Goal: Information Seeking & Learning: Learn about a topic

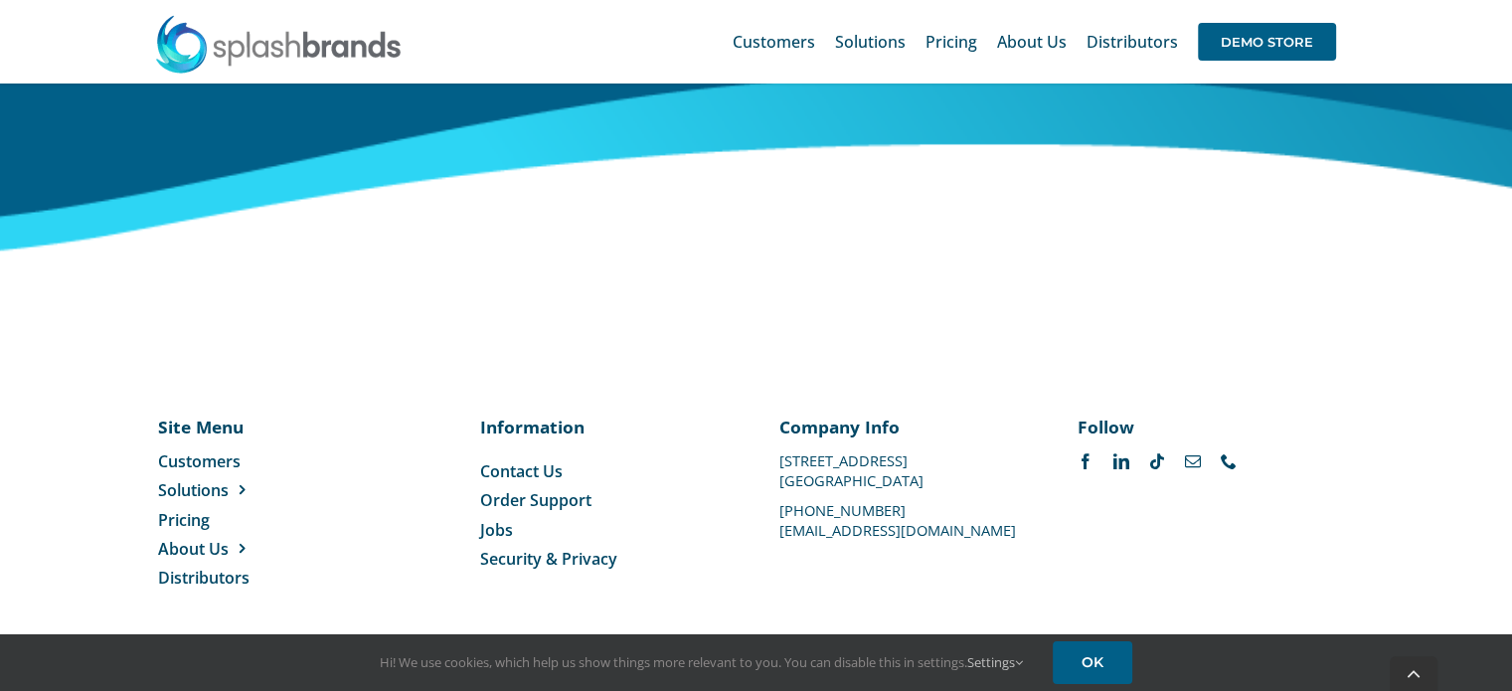
scroll to position [8348, 0]
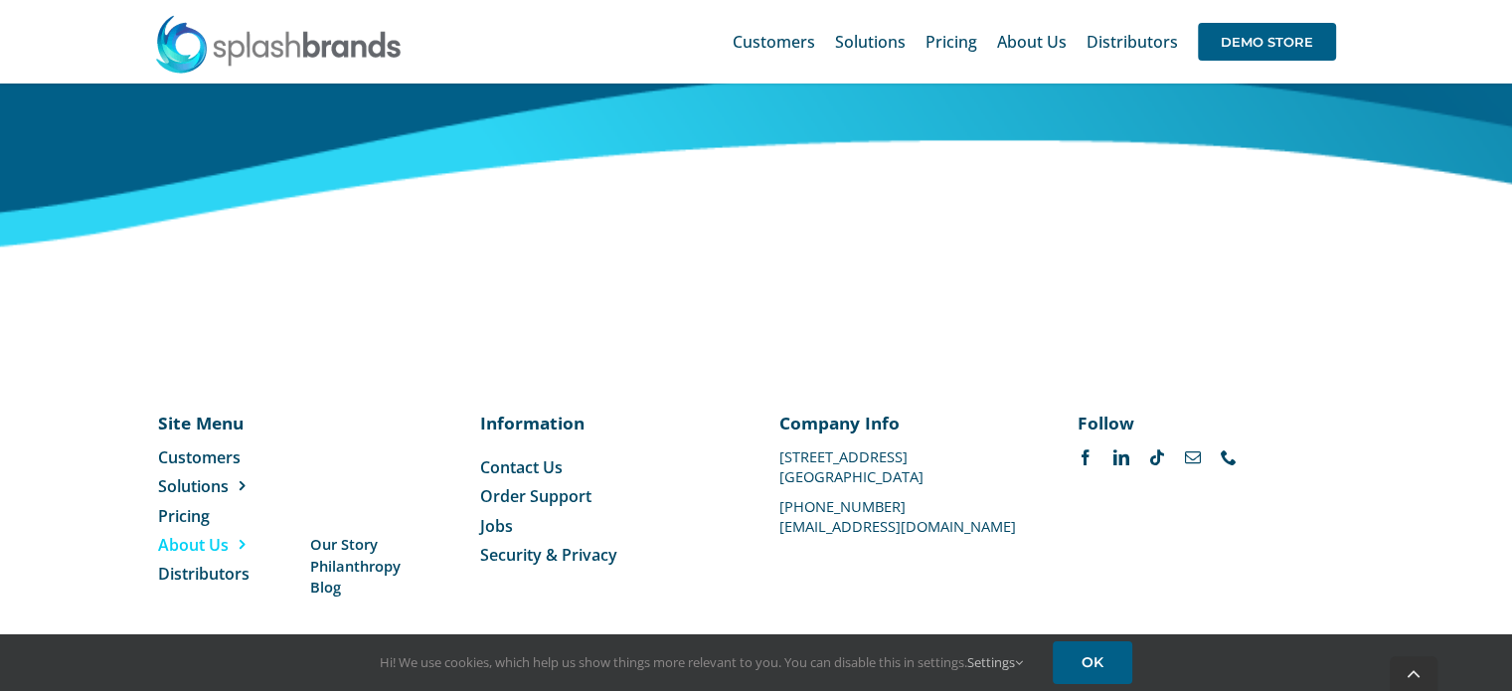
click at [187, 541] on span "About Us" at bounding box center [193, 545] width 71 height 22
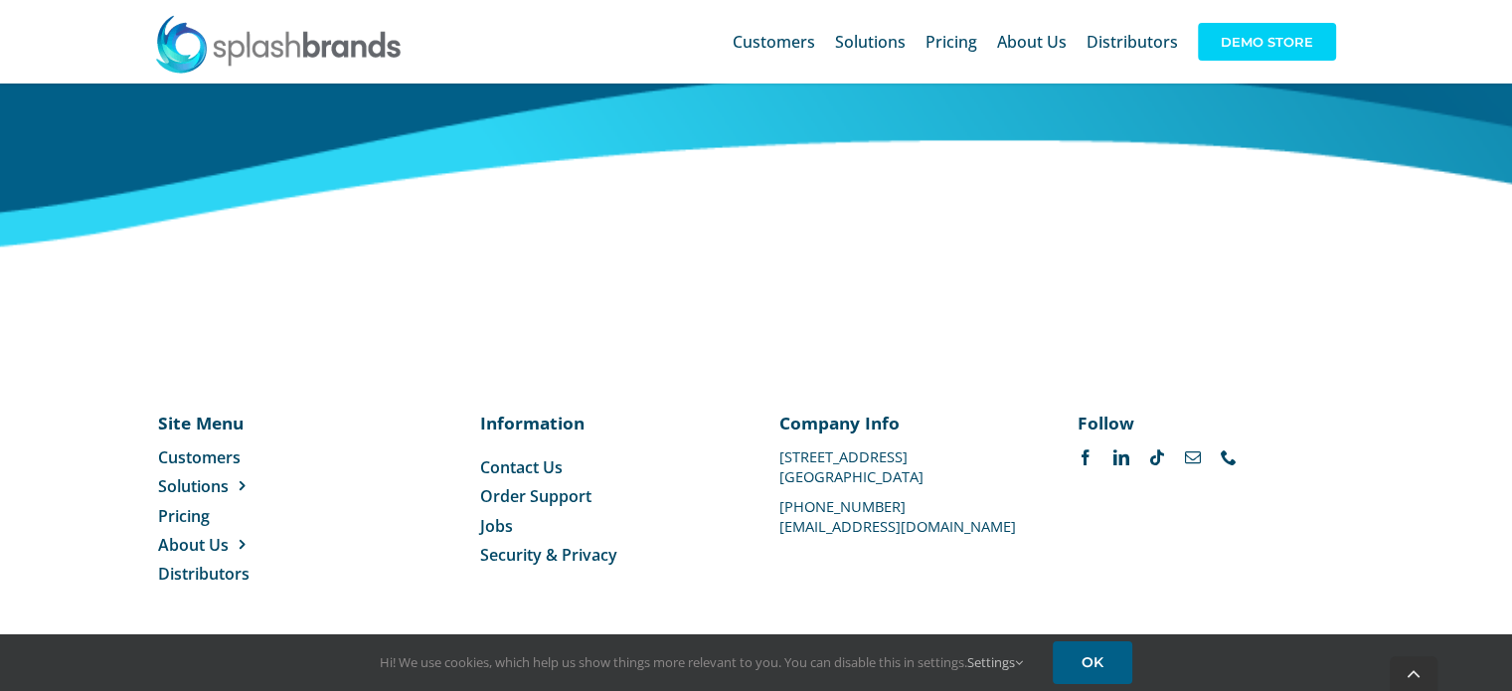
click at [1267, 43] on span "DEMO STORE" at bounding box center [1267, 42] width 138 height 38
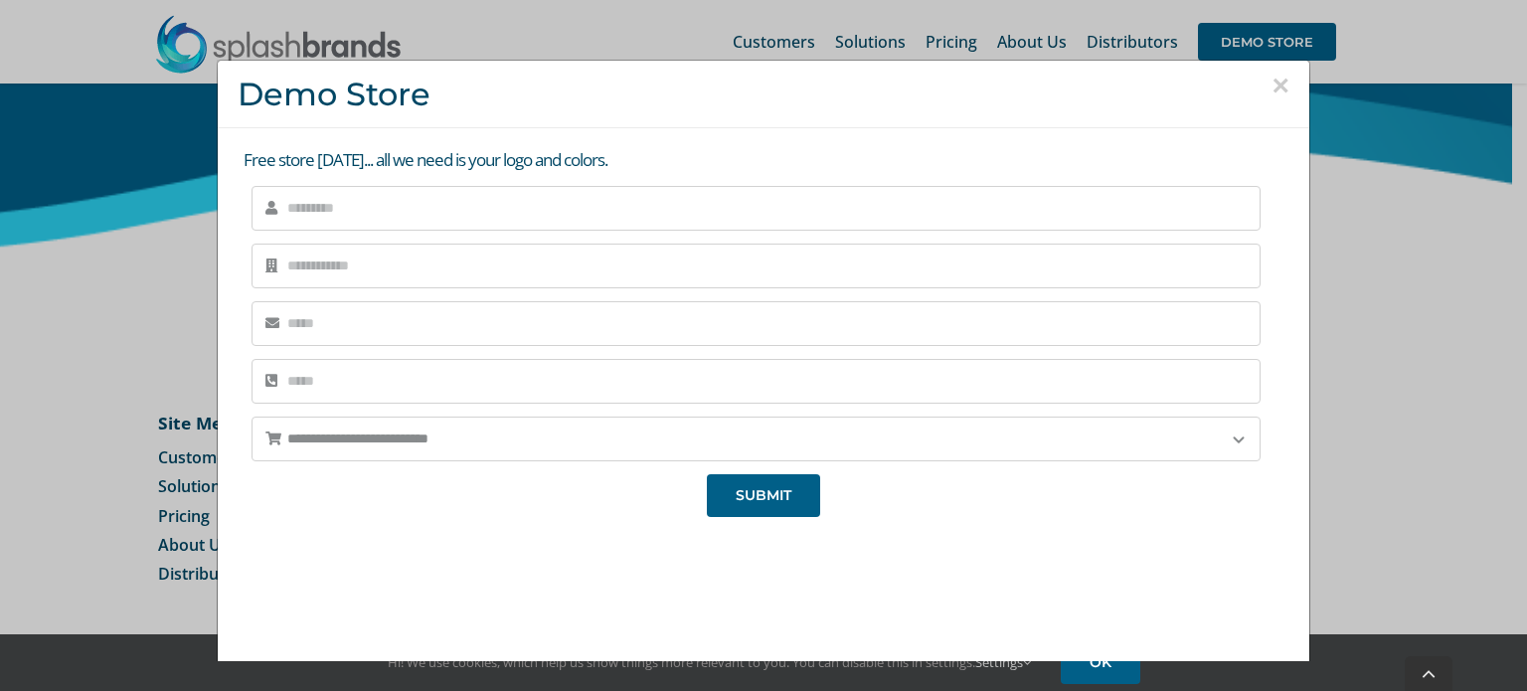
click at [1271, 85] on button "×" at bounding box center [1280, 86] width 18 height 30
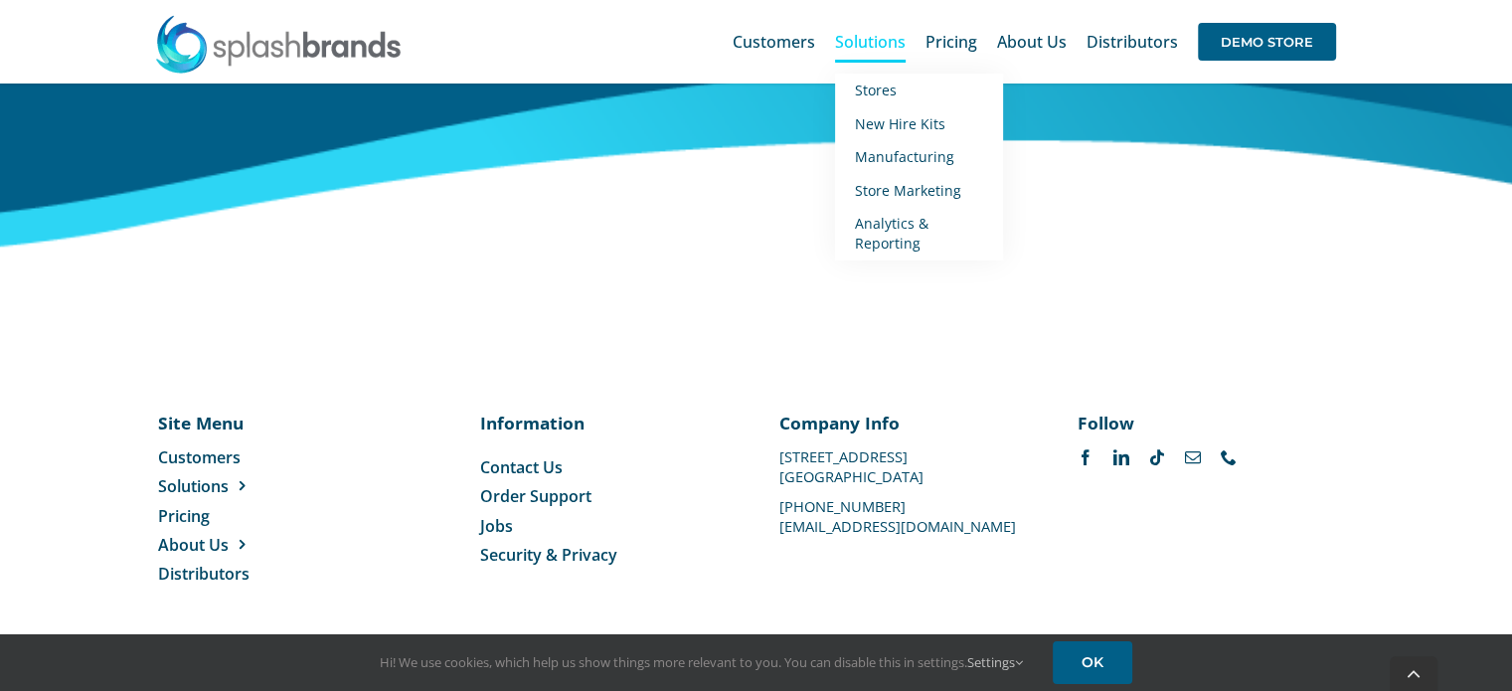
click at [852, 36] on span "Solutions" at bounding box center [870, 42] width 71 height 16
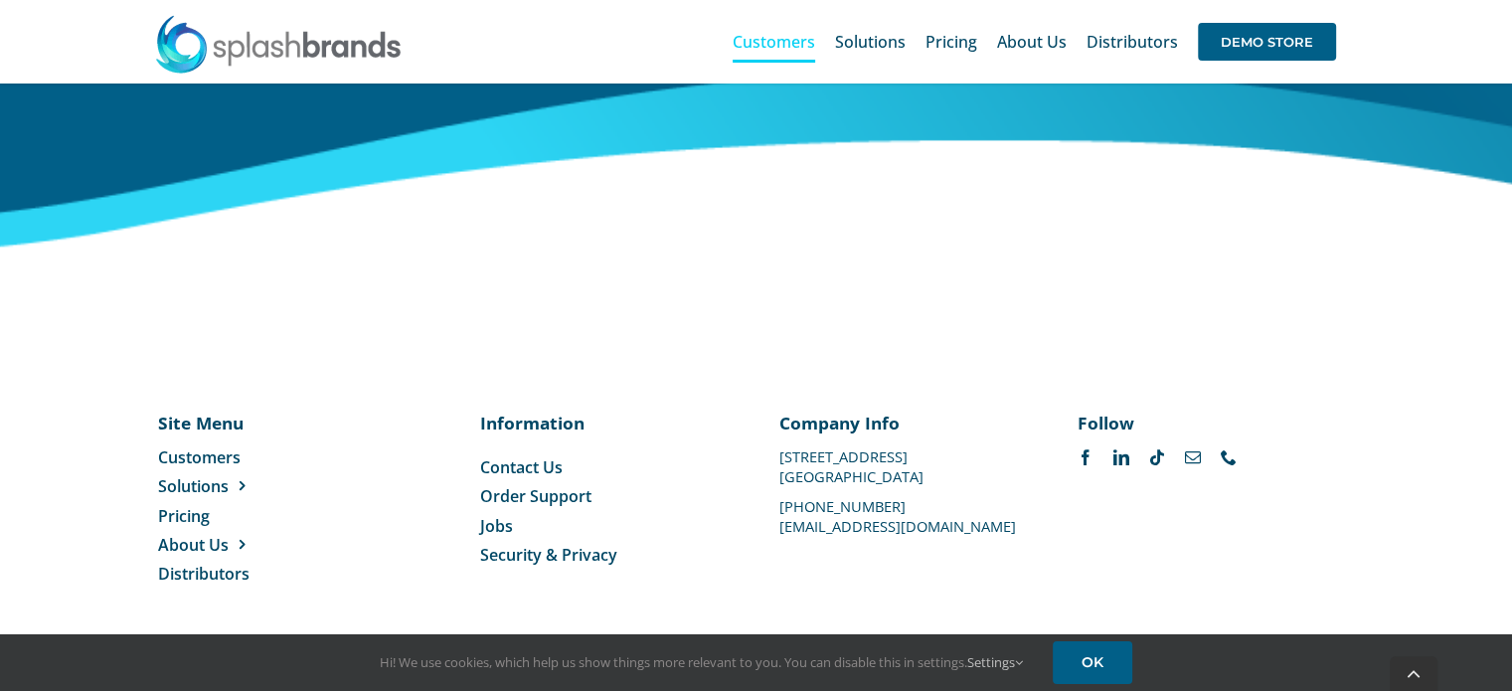
click at [778, 47] on span "Customers" at bounding box center [773, 42] width 82 height 16
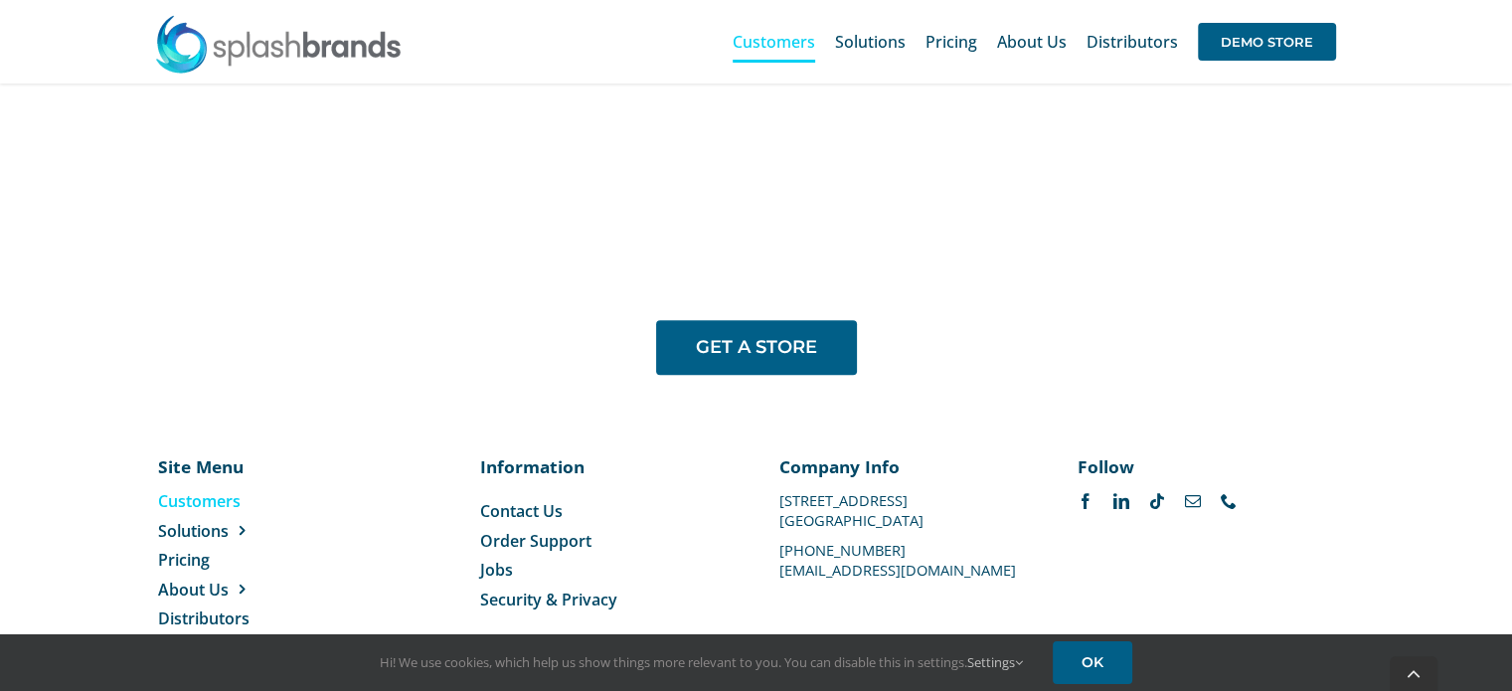
scroll to position [1696, 0]
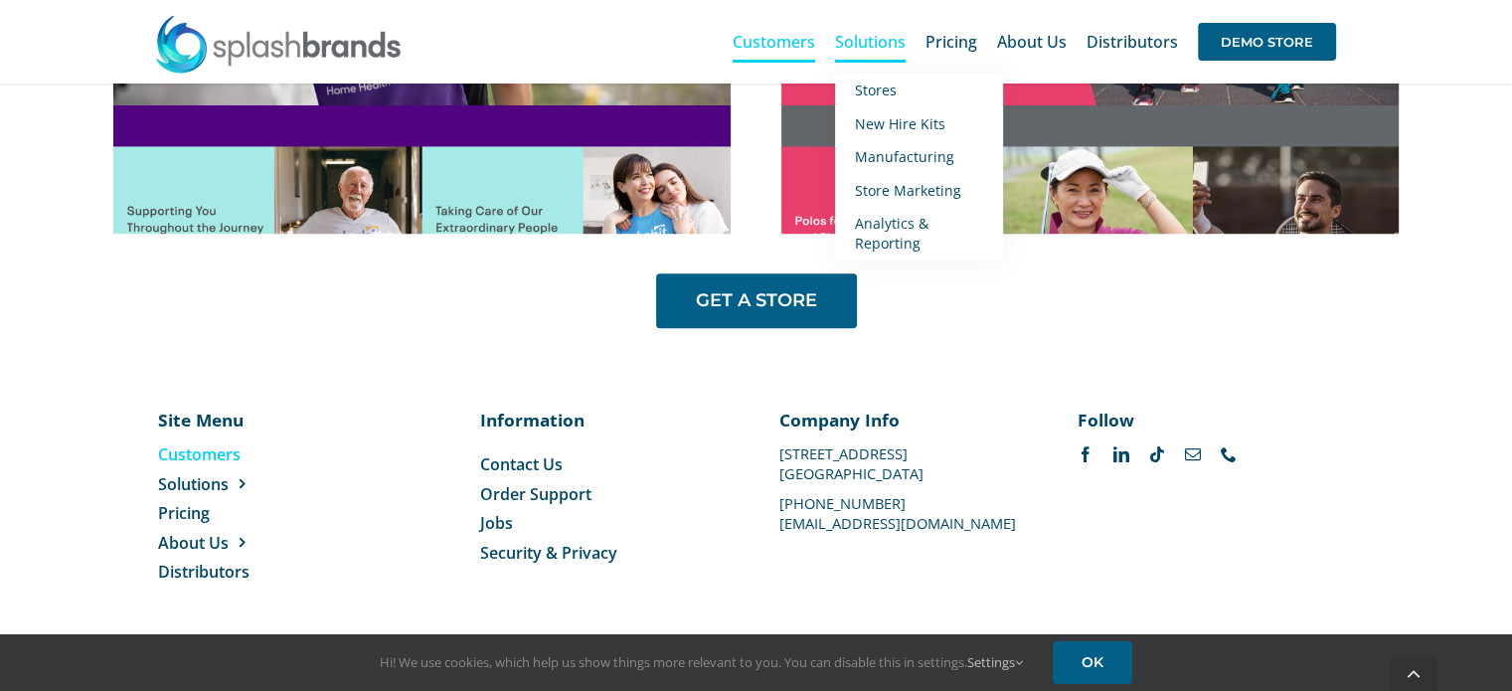
click at [880, 38] on span "Solutions" at bounding box center [870, 42] width 71 height 16
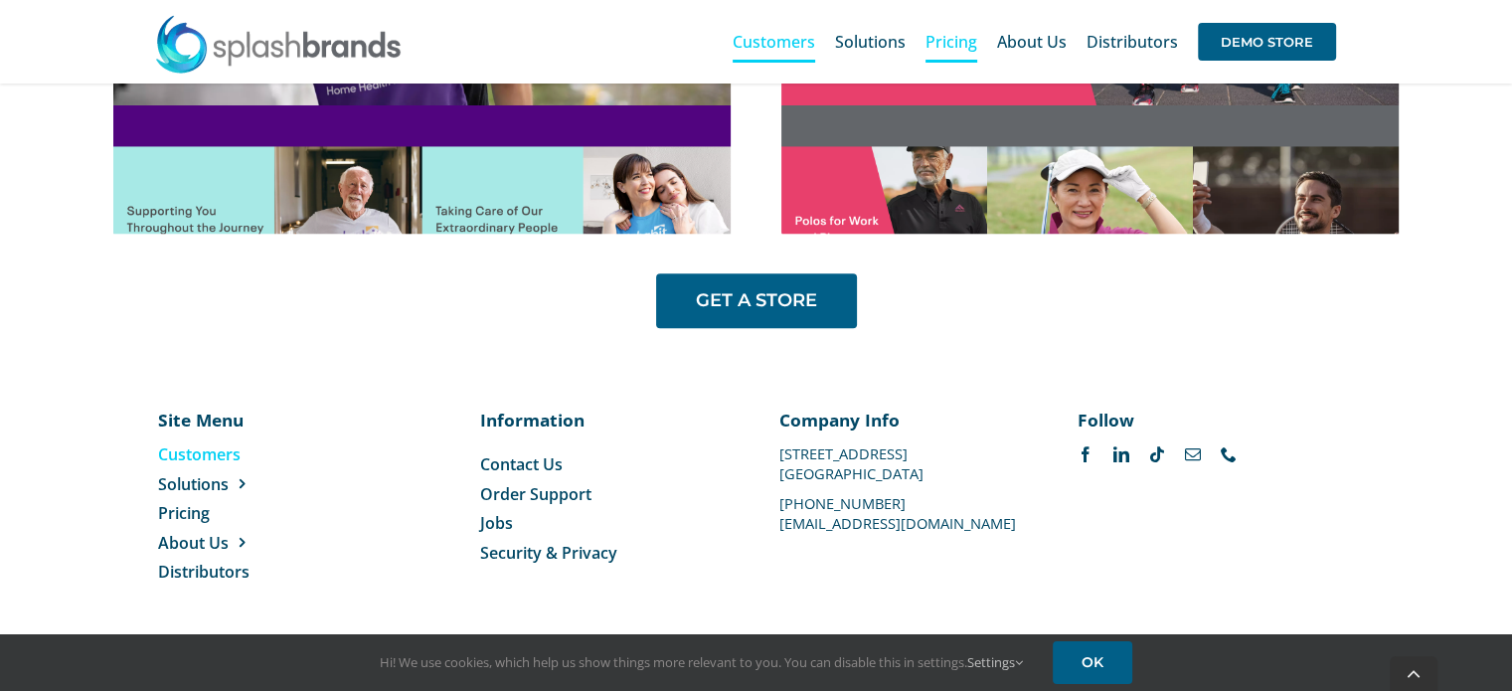
click at [958, 41] on span "Pricing" at bounding box center [951, 42] width 52 height 16
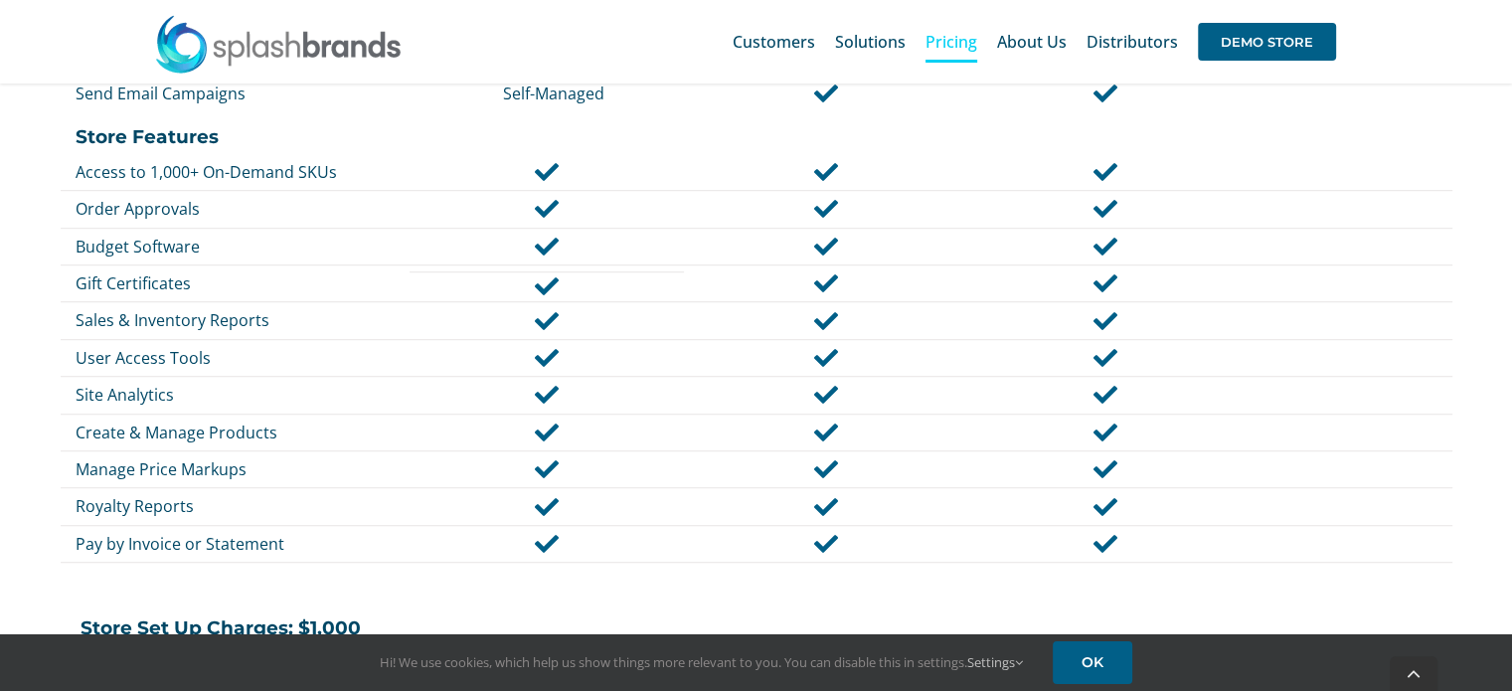
scroll to position [1789, 0]
